Goal: Information Seeking & Learning: Learn about a topic

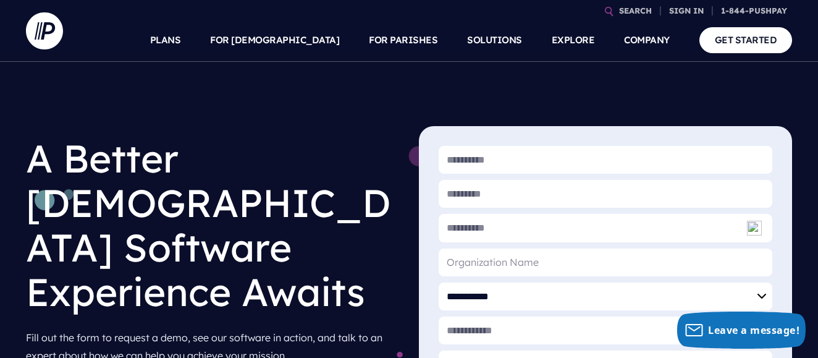
scroll to position [9, 0]
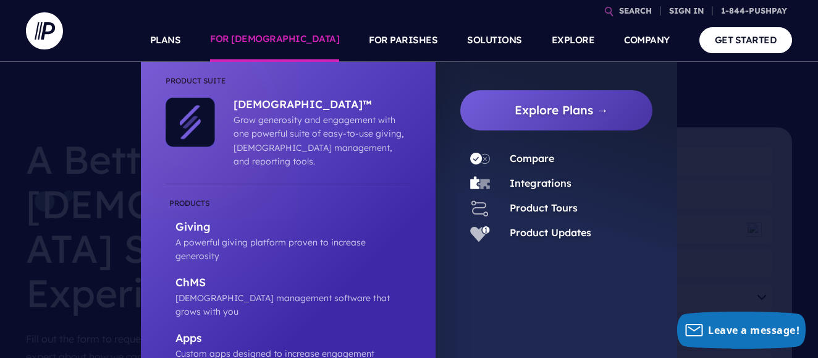
click at [313, 41] on link "FOR [DEMOGRAPHIC_DATA]" at bounding box center [274, 40] width 129 height 43
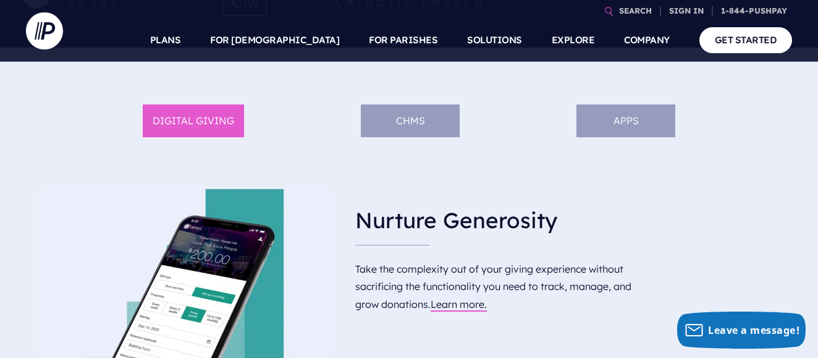
scroll to position [620, 0]
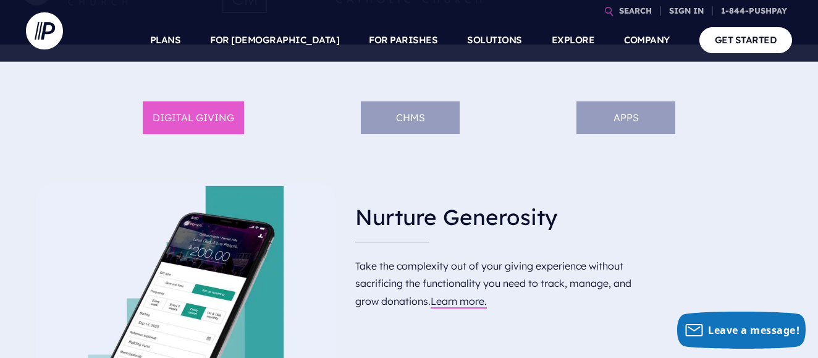
click at [430, 120] on li "ChMS" at bounding box center [410, 117] width 99 height 33
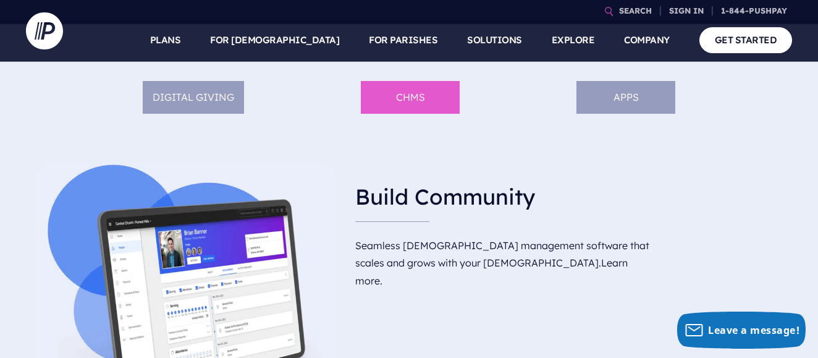
scroll to position [643, 0]
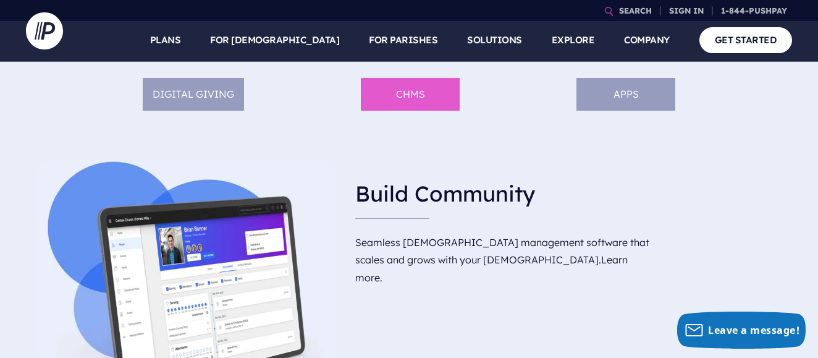
click at [638, 104] on li "APPS" at bounding box center [625, 94] width 99 height 33
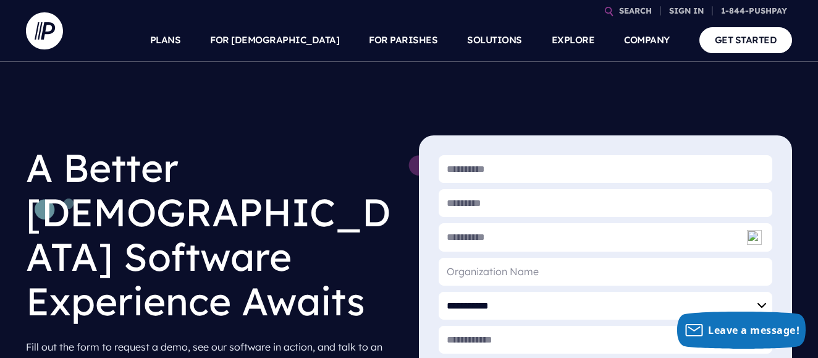
scroll to position [0, 0]
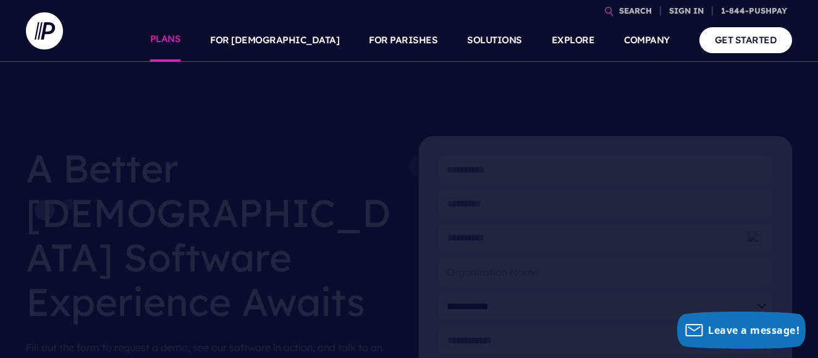
click at [181, 41] on link "PLANS" at bounding box center [165, 40] width 31 height 43
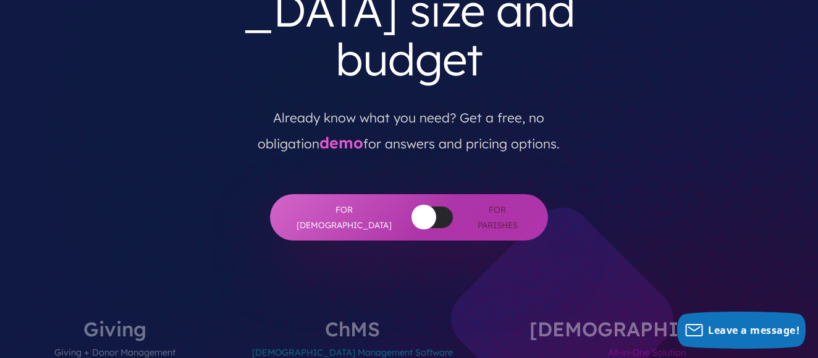
scroll to position [38, 0]
